Goal: Transaction & Acquisition: Subscribe to service/newsletter

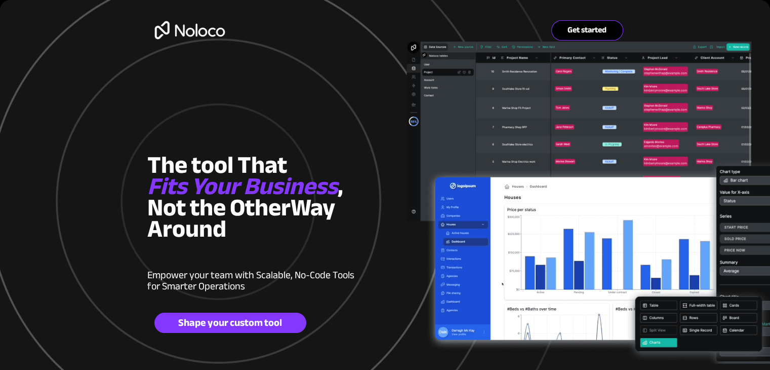
drag, startPoint x: 0, startPoint y: 0, endPoint x: 584, endPoint y: 36, distance: 585.4
click at [584, 35] on span "Get started" at bounding box center [587, 30] width 71 height 10
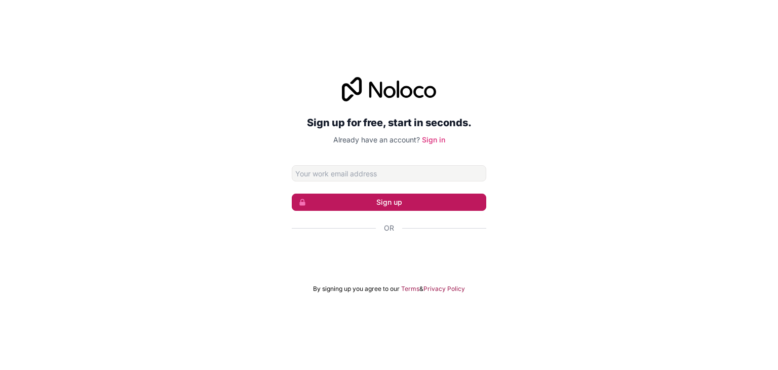
click at [385, 204] on button "Sign up" at bounding box center [389, 201] width 194 height 17
click at [545, 214] on div "Sign up for free, start in seconds. Already have an account? Sign in Sign up Or…" at bounding box center [389, 185] width 778 height 244
